Goal: Task Accomplishment & Management: Manage account settings

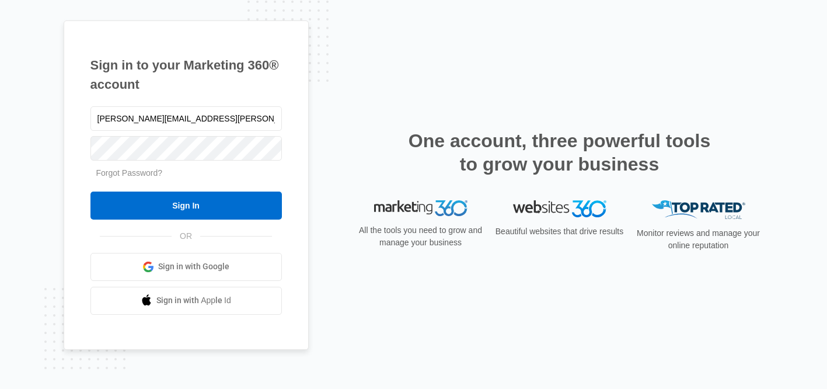
type input "[PERSON_NAME][EMAIL_ADDRESS][PERSON_NAME][DOMAIN_NAME]"
click at [90, 191] on input "Sign In" at bounding box center [185, 205] width 191 height 28
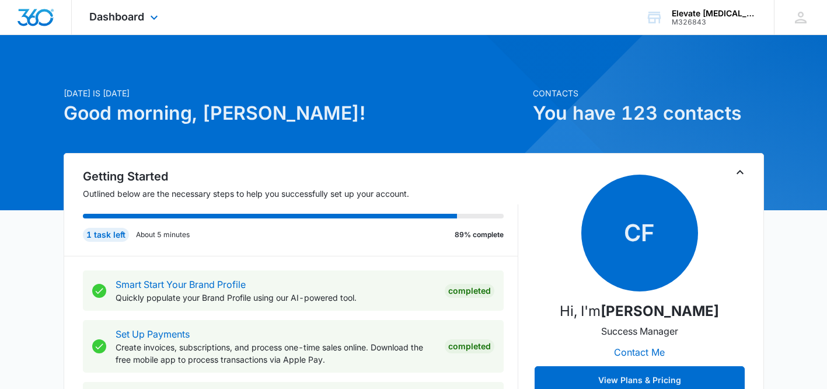
click at [128, 26] on div "Dashboard Apps Reputation Websites Forms CRM Email Social Shop Payments POS Con…" at bounding box center [125, 17] width 107 height 34
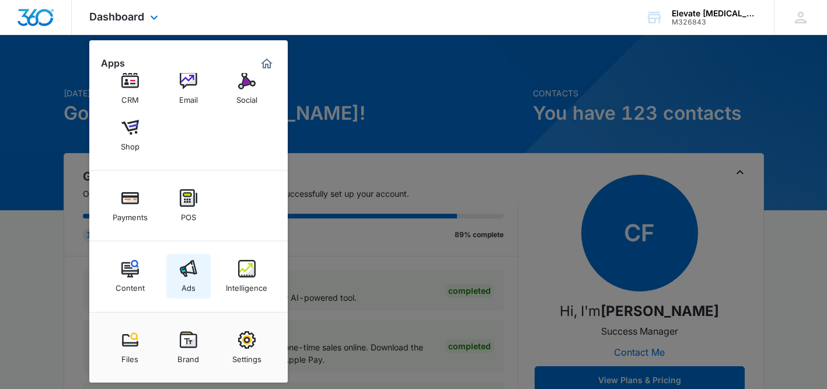
scroll to position [30, 0]
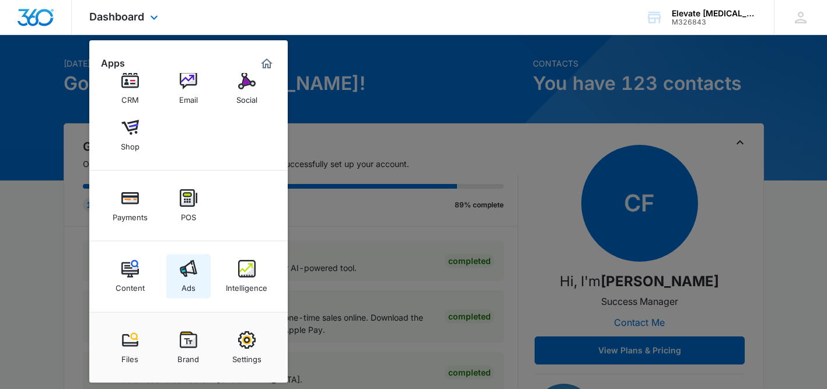
click at [184, 282] on div "Ads" at bounding box center [188, 284] width 14 height 15
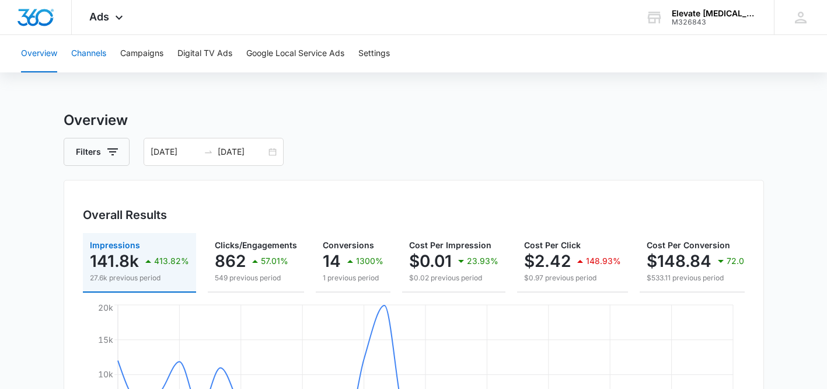
click at [78, 53] on button "Channels" at bounding box center [88, 53] width 35 height 37
click at [141, 58] on button "Campaigns" at bounding box center [141, 53] width 43 height 37
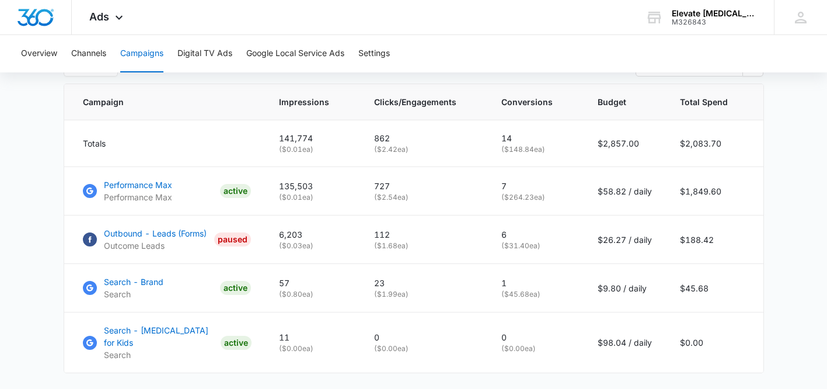
scroll to position [494, 0]
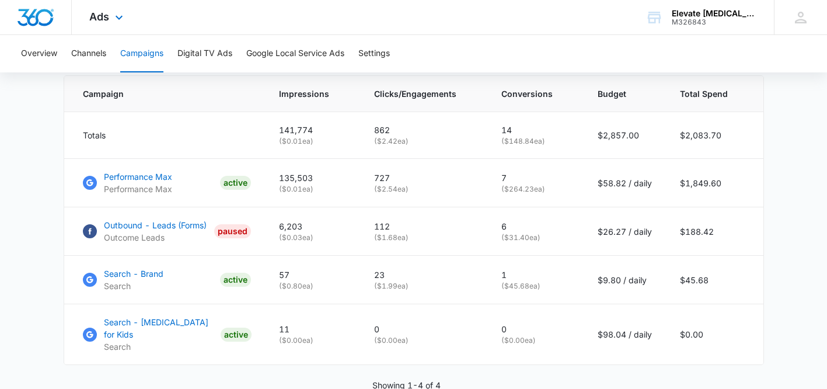
click at [109, 19] on div "Ads Apps Reputation Websites Forms CRM Email Social Shop Payments POS Content A…" at bounding box center [108, 17] width 72 height 34
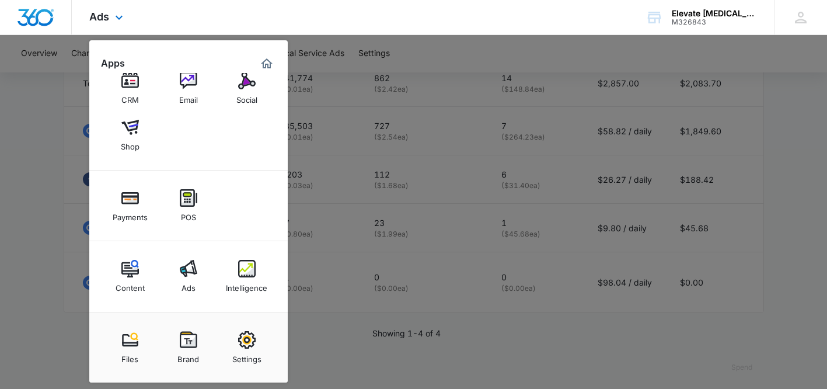
scroll to position [553, 0]
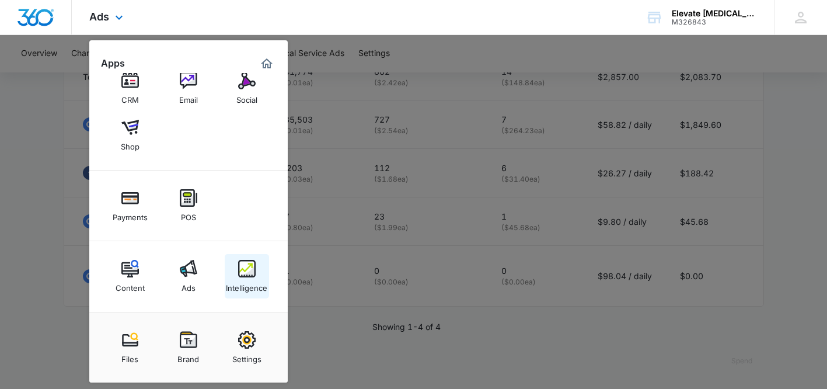
click at [240, 274] on img at bounding box center [247, 269] width 18 height 18
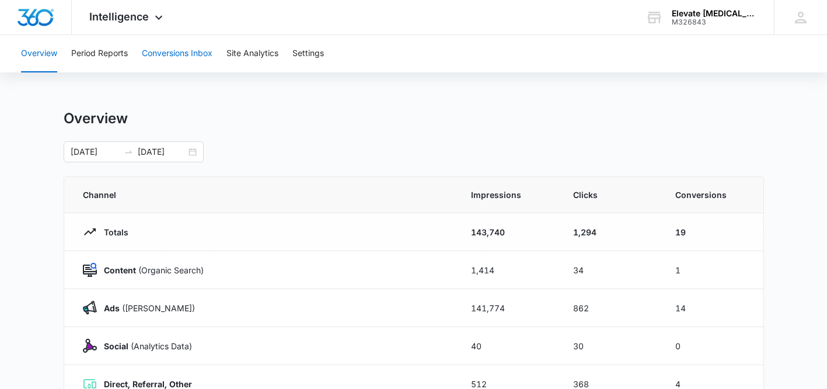
click at [181, 57] on button "Conversions Inbox" at bounding box center [177, 53] width 71 height 37
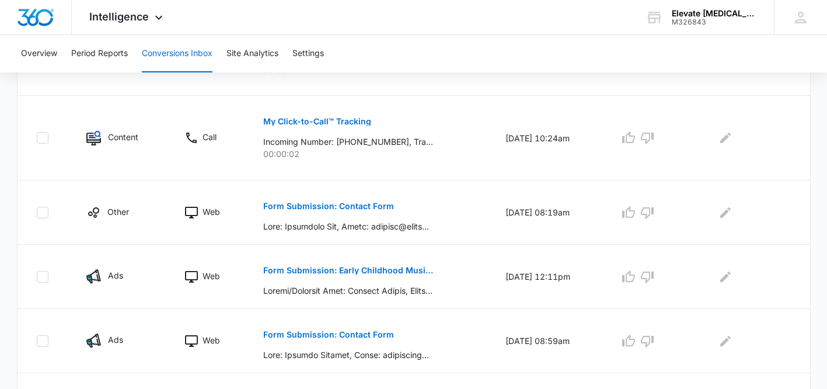
scroll to position [687, 0]
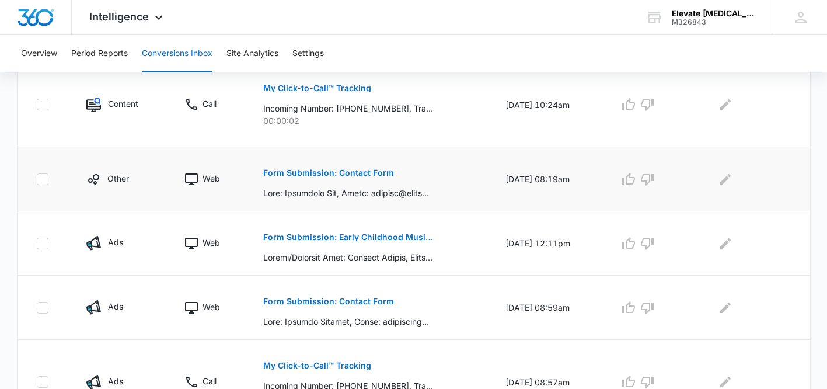
click at [314, 172] on p "Form Submission: Contact Form" at bounding box center [328, 173] width 131 height 8
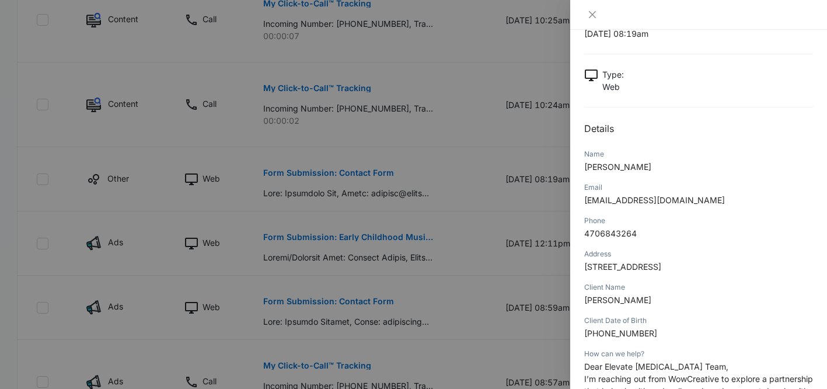
scroll to position [50, 0]
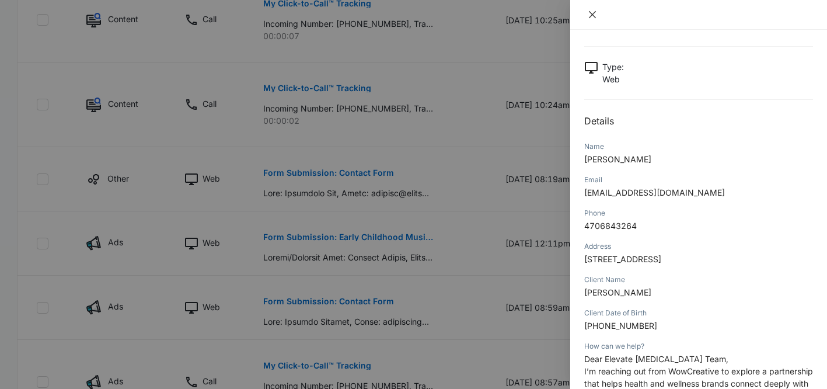
click at [592, 14] on icon "close" at bounding box center [592, 14] width 7 height 7
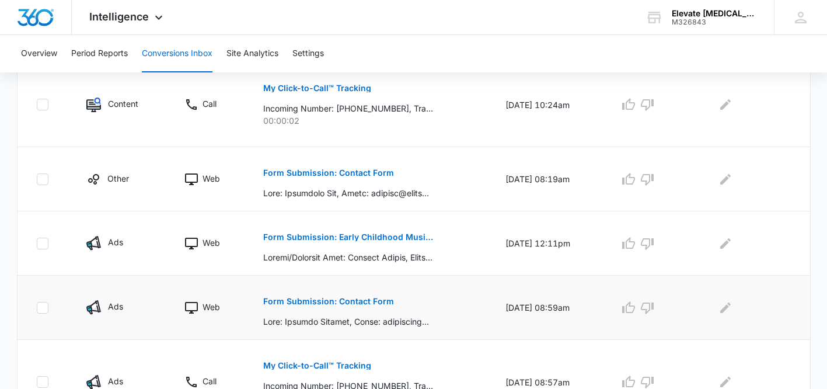
scroll to position [759, 0]
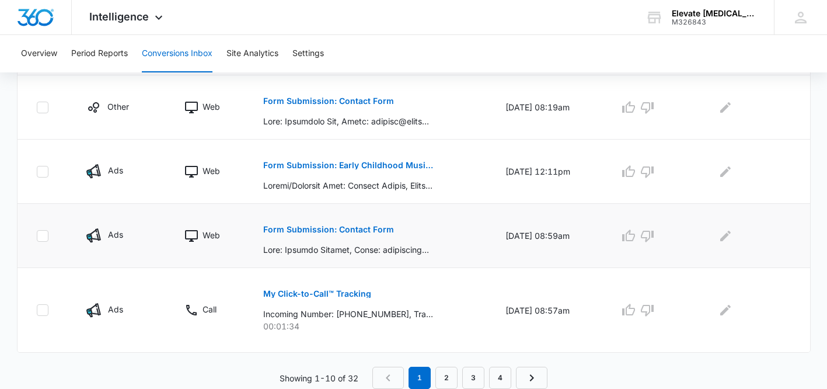
click at [327, 231] on p "Form Submission: Contact Form" at bounding box center [328, 229] width 131 height 8
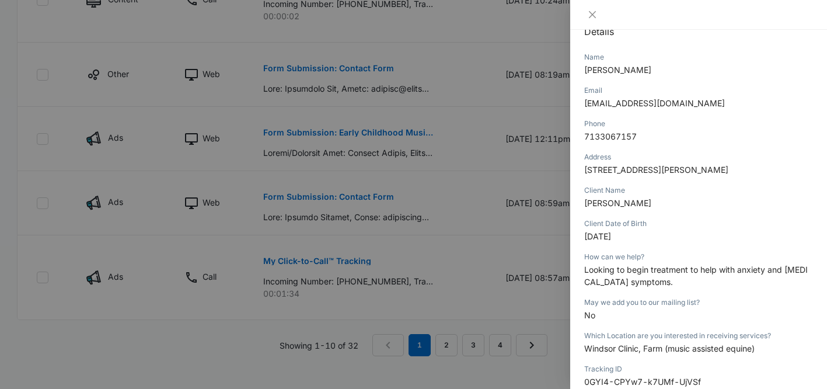
scroll to position [157, 0]
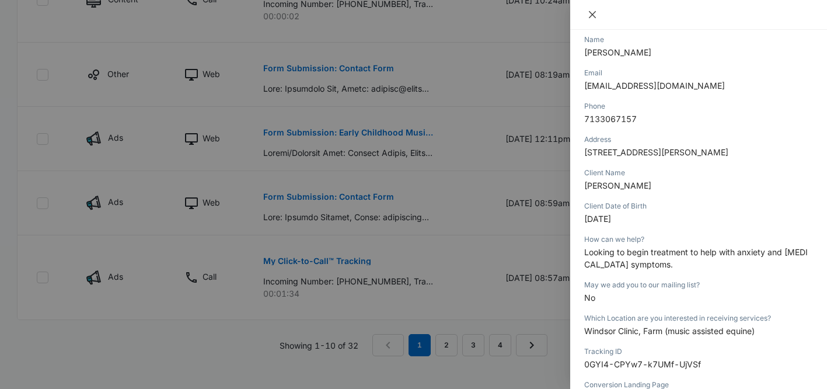
click at [595, 18] on icon "close" at bounding box center [592, 14] width 9 height 9
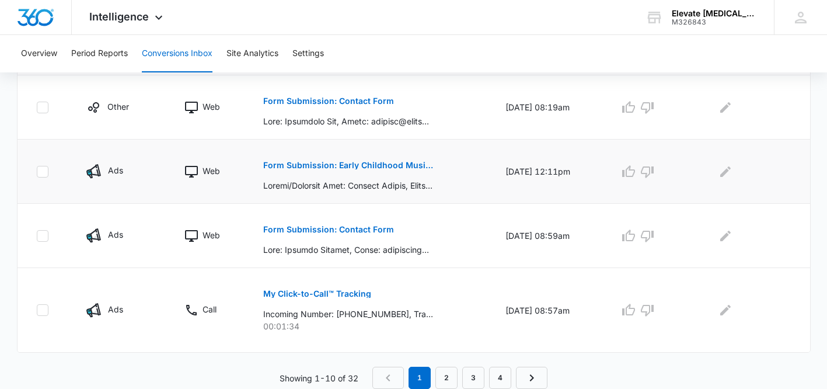
scroll to position [759, 0]
click at [359, 163] on p "Form Submission: Early Childhood Music Class" at bounding box center [348, 165] width 170 height 8
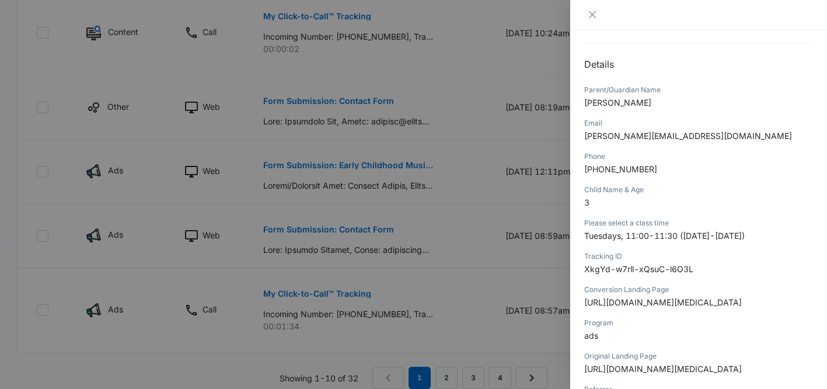
scroll to position [103, 0]
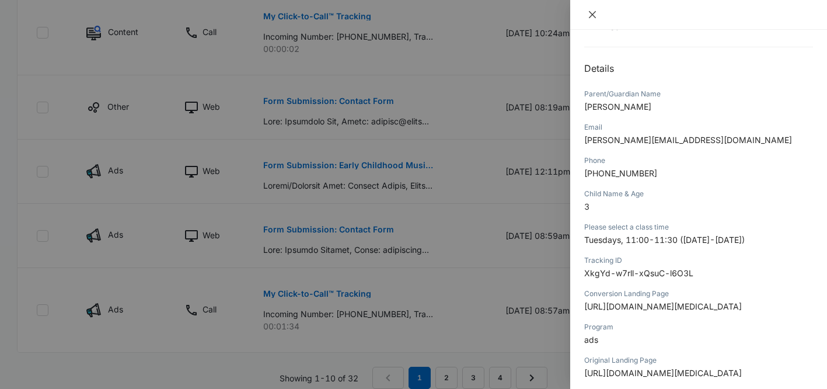
click at [592, 13] on icon "close" at bounding box center [592, 14] width 9 height 9
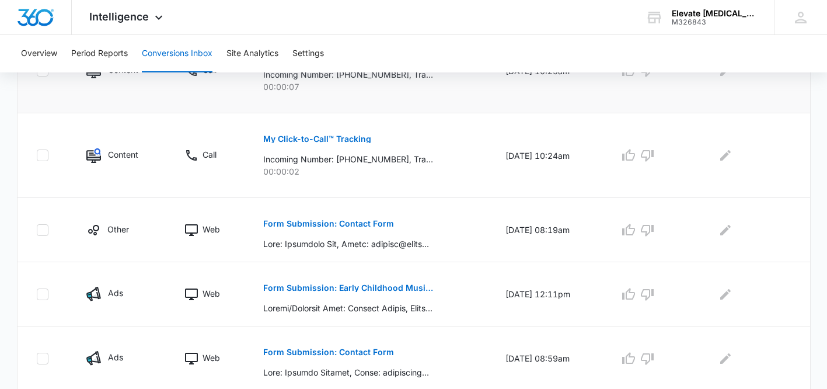
scroll to position [759, 0]
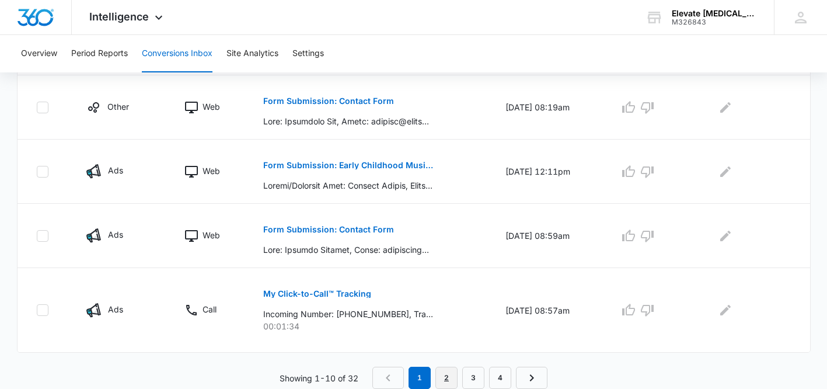
click at [449, 375] on link "2" at bounding box center [446, 377] width 22 height 22
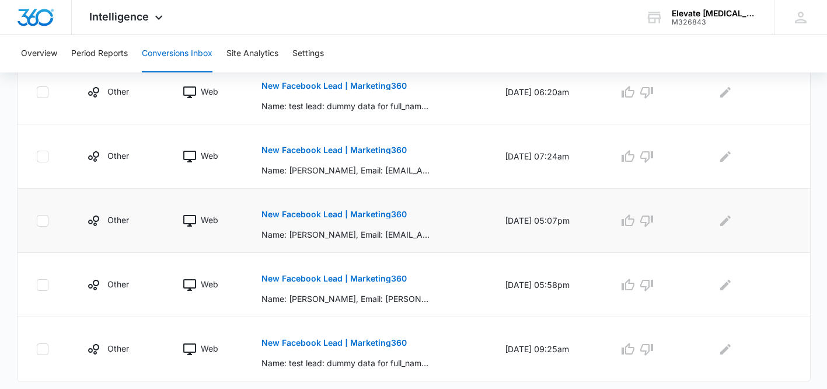
scroll to position [652, 0]
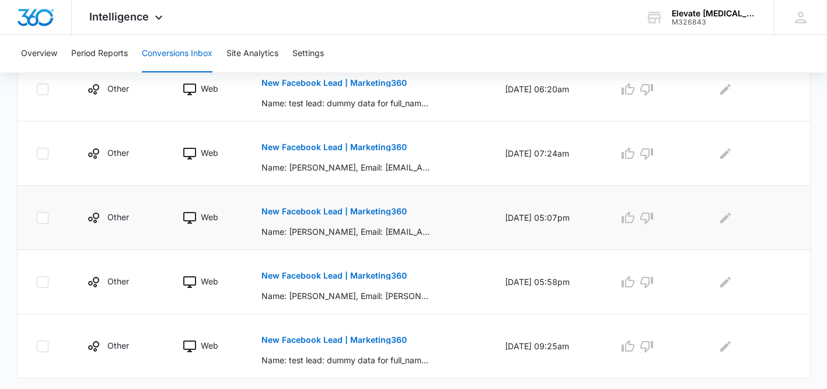
click at [369, 219] on button "New Facebook Lead | Marketing360" at bounding box center [333, 211] width 145 height 28
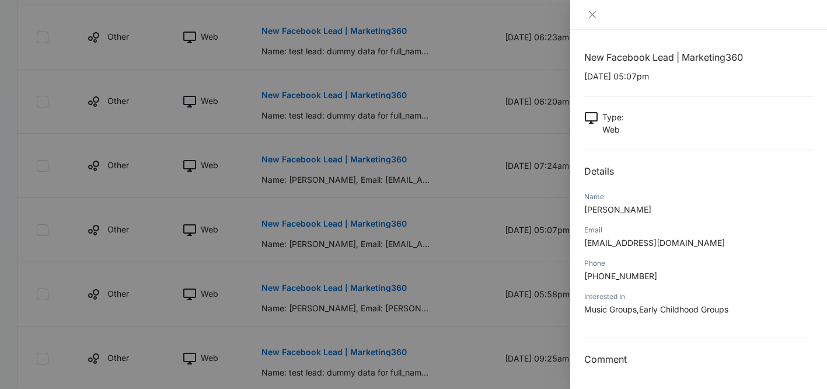
scroll to position [635, 0]
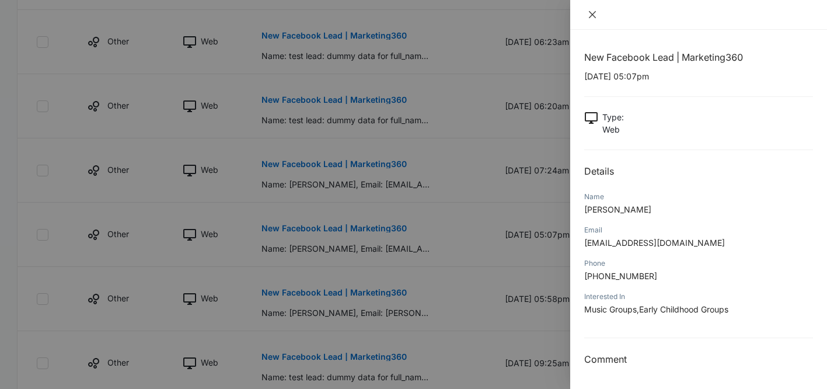
click at [591, 12] on icon "close" at bounding box center [592, 14] width 9 height 9
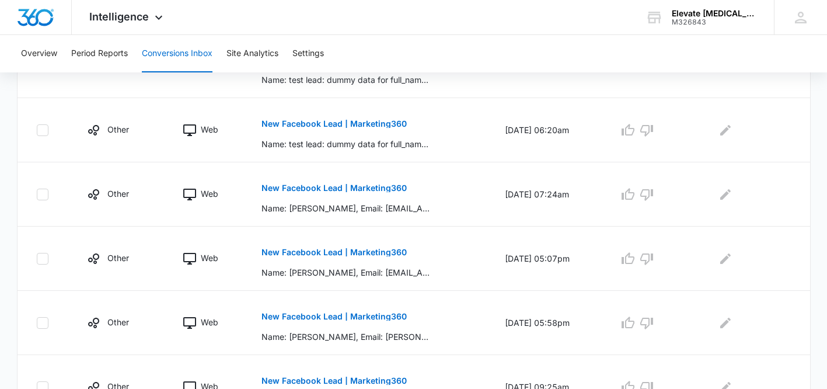
scroll to position [605, 0]
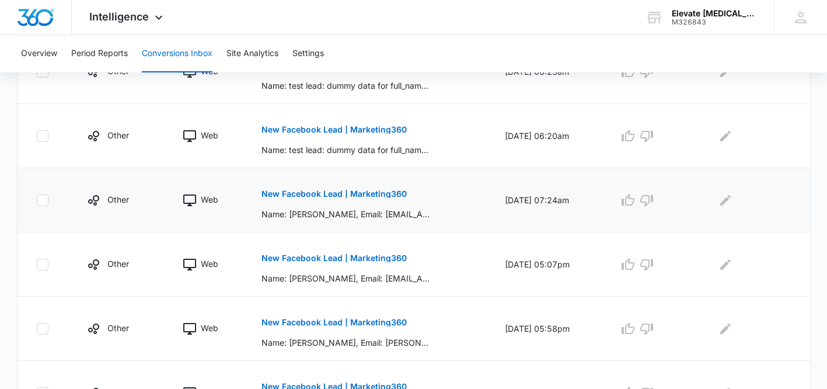
click at [351, 196] on p "New Facebook Lead | Marketing360" at bounding box center [333, 194] width 145 height 8
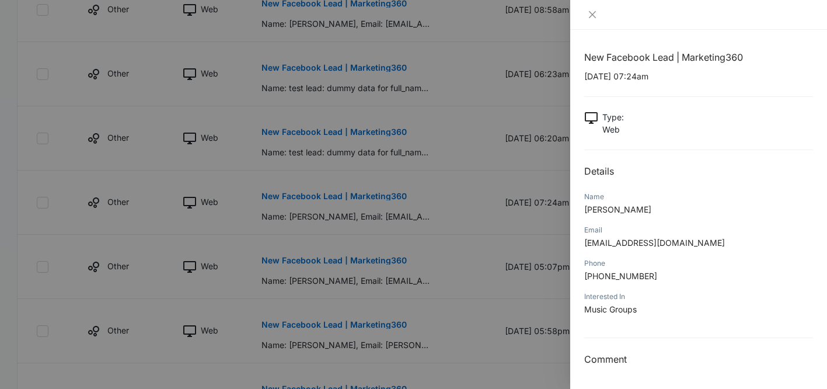
scroll to position [594, 0]
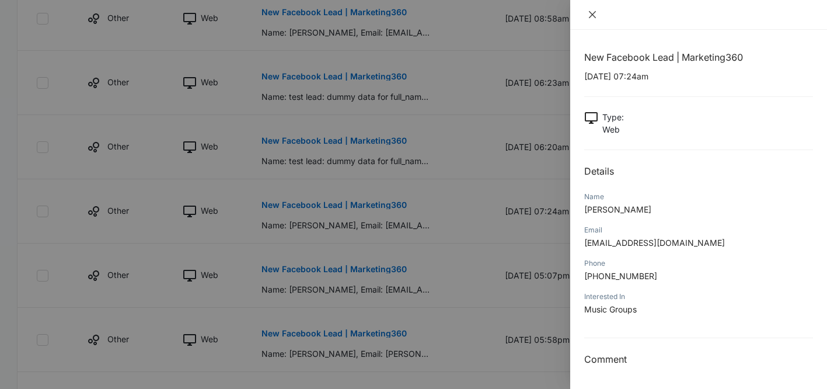
click at [589, 9] on button "Close" at bounding box center [592, 14] width 16 height 11
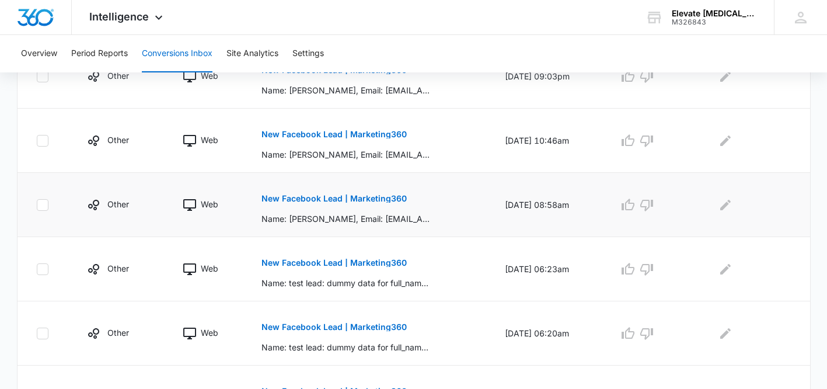
scroll to position [400, 0]
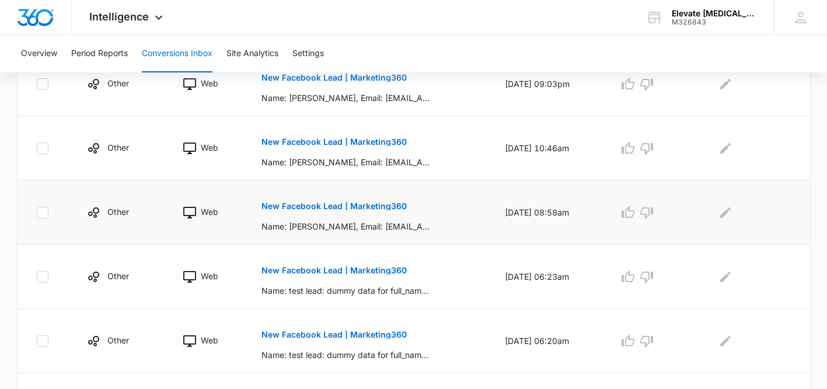
click at [380, 206] on p "New Facebook Lead | Marketing360" at bounding box center [333, 206] width 145 height 8
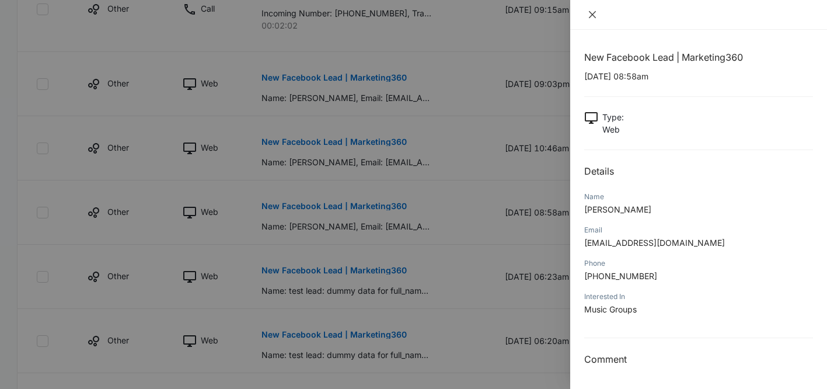
click at [592, 15] on icon "close" at bounding box center [592, 14] width 7 height 7
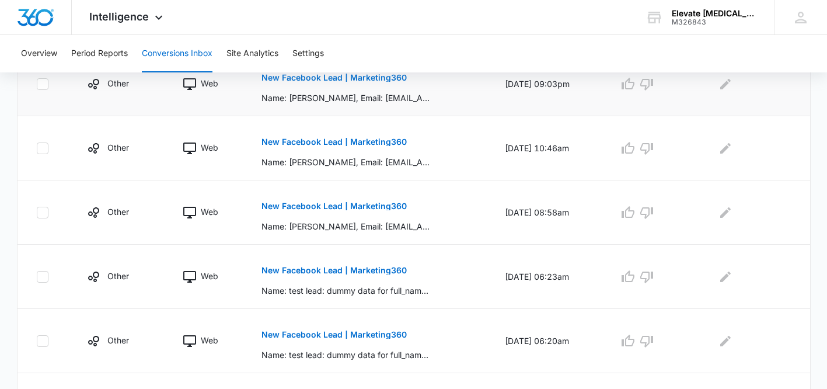
click at [340, 87] on button "New Facebook Lead | Marketing360" at bounding box center [333, 78] width 145 height 28
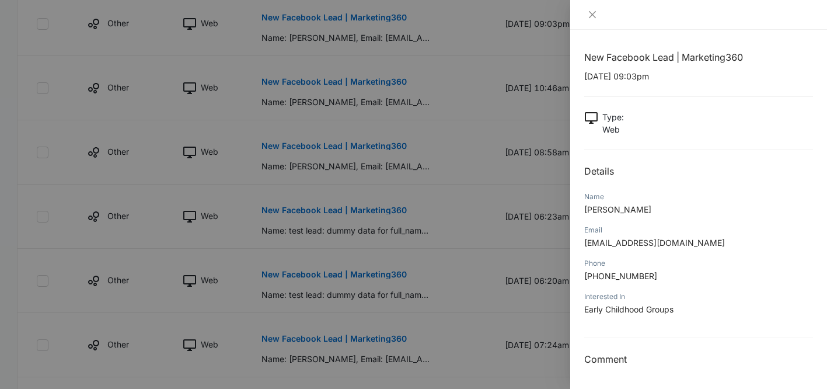
scroll to position [467, 0]
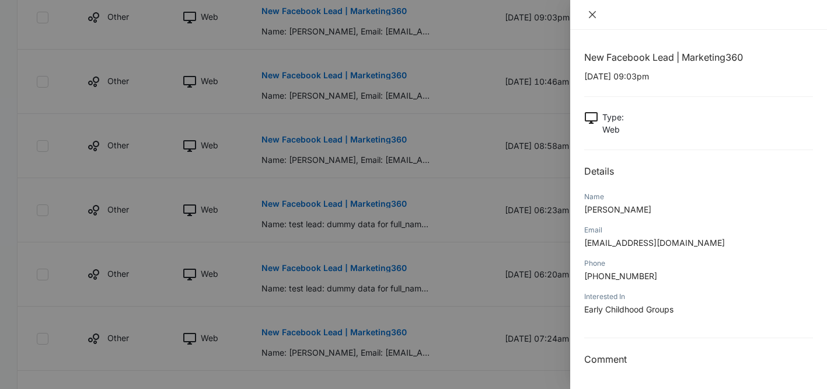
click at [594, 19] on icon "close" at bounding box center [592, 14] width 9 height 9
